Goal: Book appointment/travel/reservation

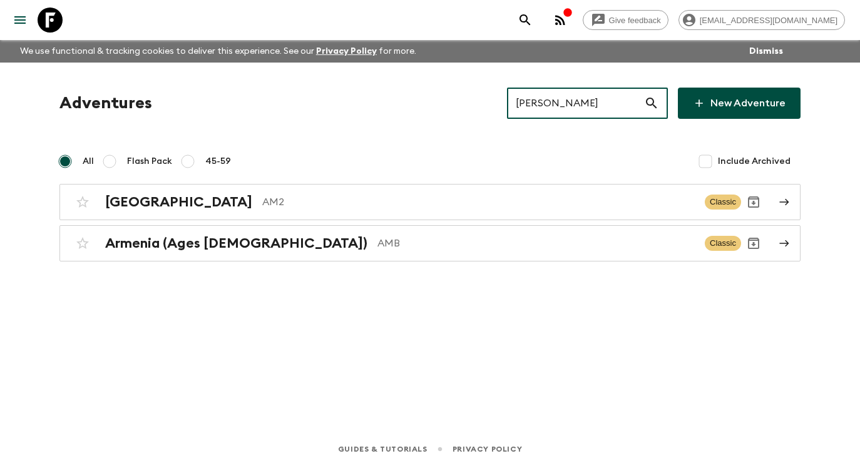
drag, startPoint x: 576, startPoint y: 104, endPoint x: 508, endPoint y: 102, distance: 68.2
click at [508, 102] on div "Adventures [PERSON_NAME] ​ New Adventure" at bounding box center [429, 103] width 741 height 31
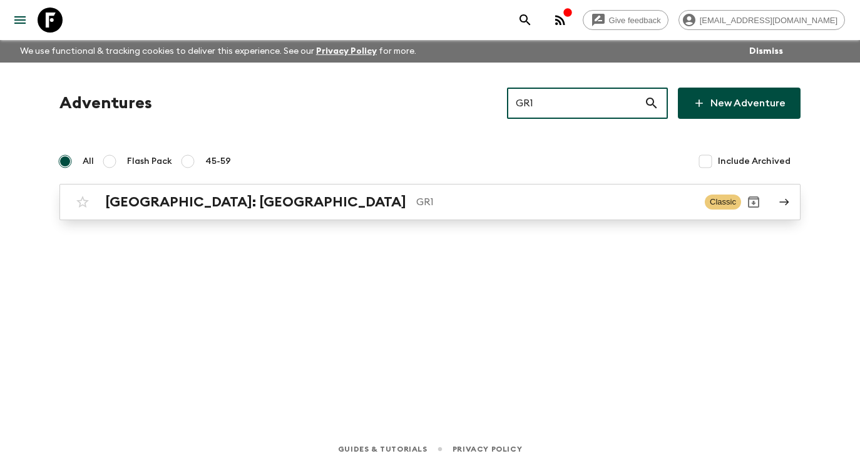
type input "GR1"
click at [550, 197] on p "GR1" at bounding box center [555, 202] width 278 height 15
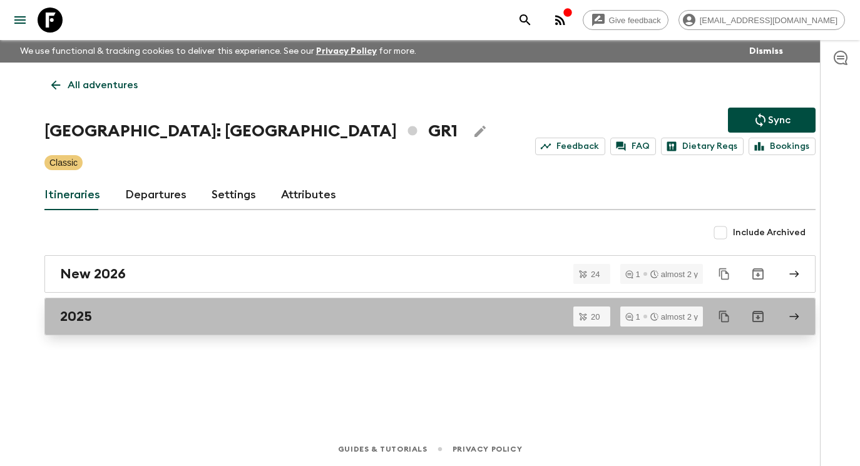
click at [343, 315] on div "2025" at bounding box center [418, 316] width 716 height 16
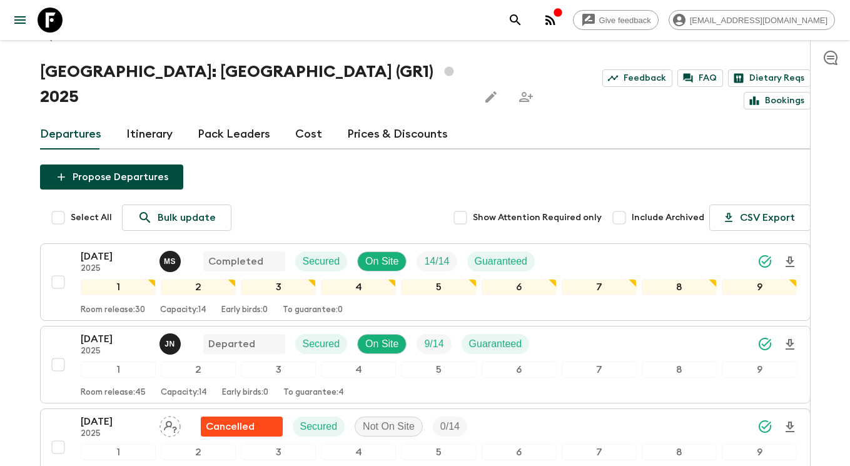
scroll to position [326, 0]
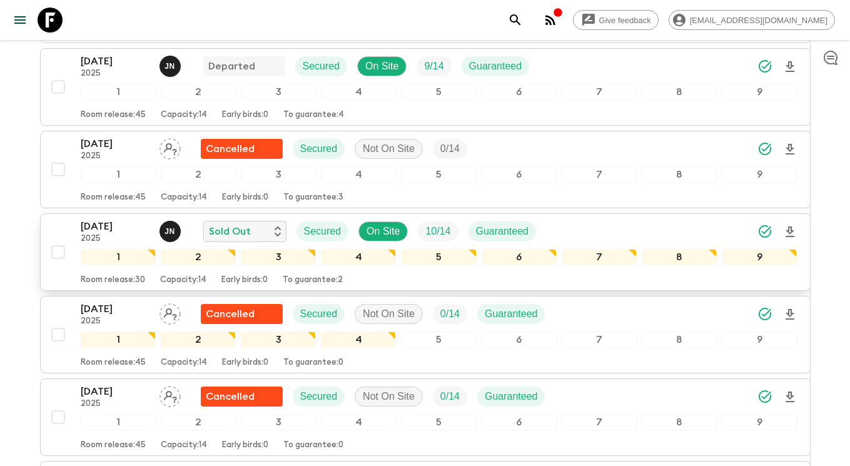
click at [614, 219] on div "[DATE] 2025 J N Sold Out Secured On Site 10 / 14 Guaranteed" at bounding box center [439, 231] width 717 height 25
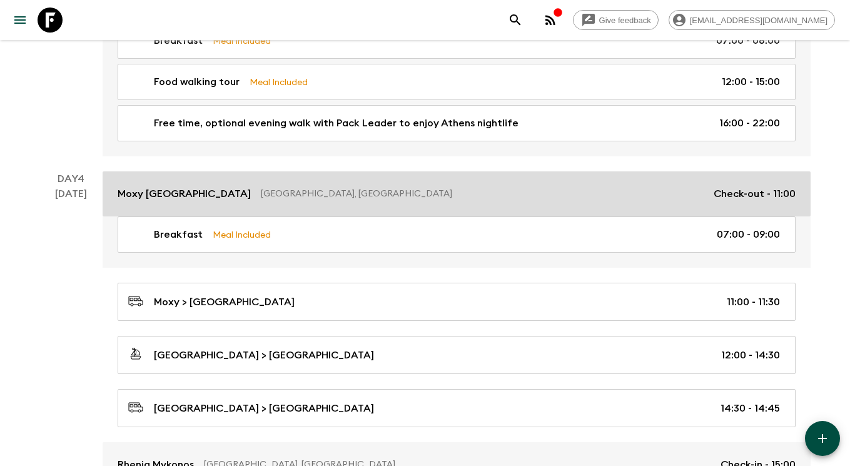
scroll to position [712, 0]
